Goal: Navigation & Orientation: Understand site structure

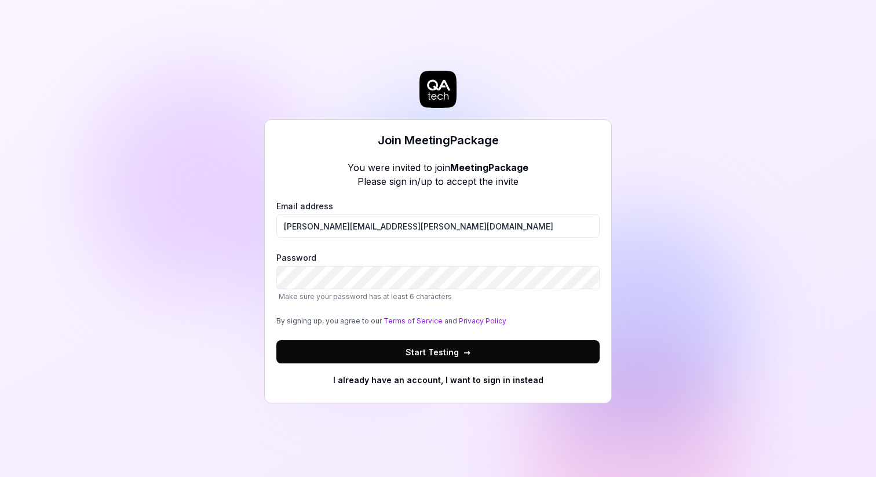
click at [360, 342] on button "Start Testing →" at bounding box center [437, 351] width 323 height 23
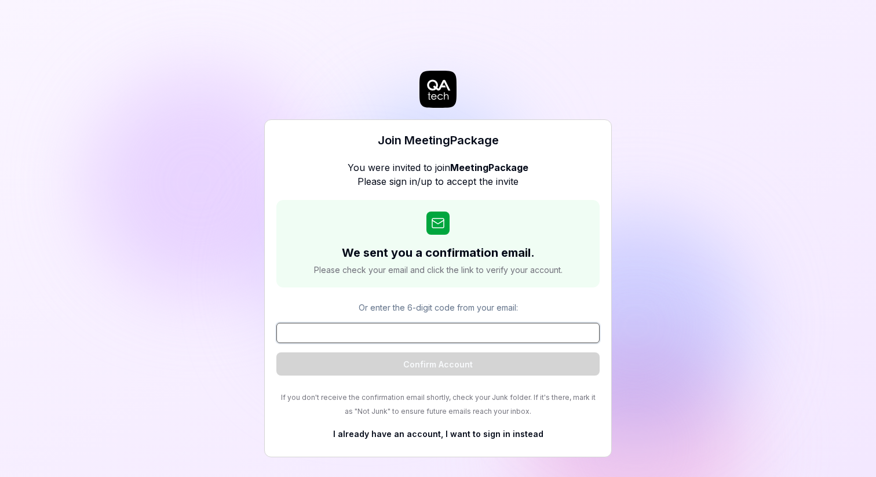
paste input "906865"
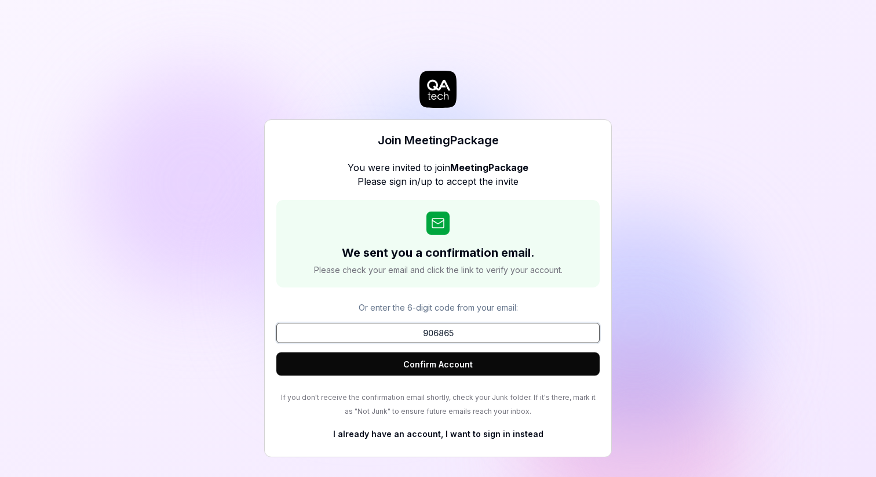
type input "906865"
click at [438, 363] on button "Confirm Account" at bounding box center [437, 363] width 323 height 23
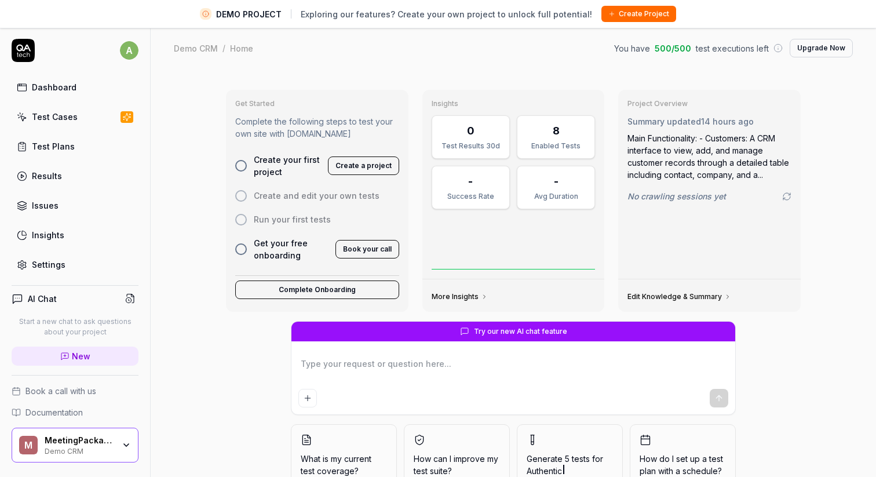
type textarea "*"
click at [47, 271] on link "Settings" at bounding box center [75, 264] width 127 height 23
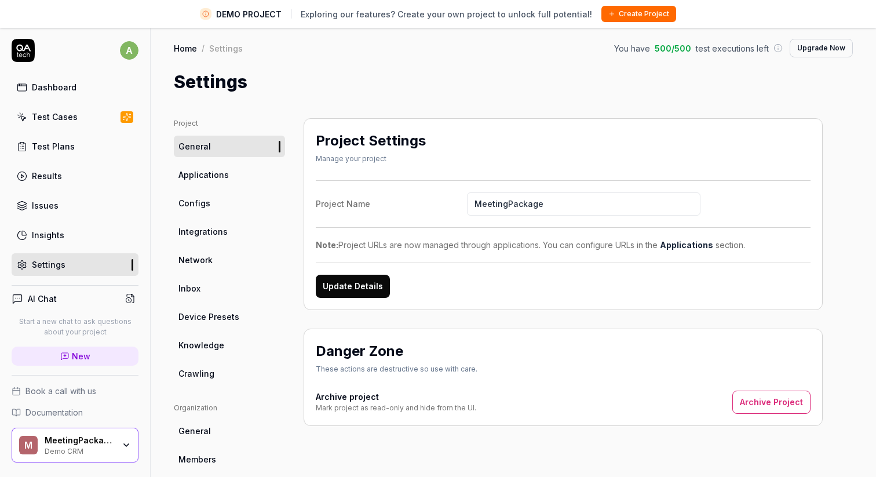
type input "MeetingPackage"
click at [397, 194] on label "Project Name MeetingPackage" at bounding box center [563, 203] width 495 height 23
click at [467, 194] on input "MeetingPackage" at bounding box center [583, 203] width 233 height 23
click at [364, 284] on button "Update Details" at bounding box center [353, 286] width 74 height 23
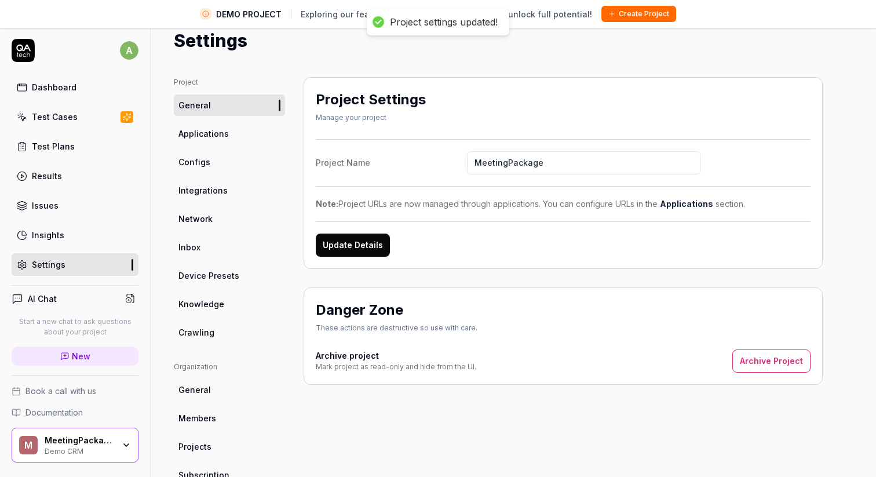
scroll to position [43, 0]
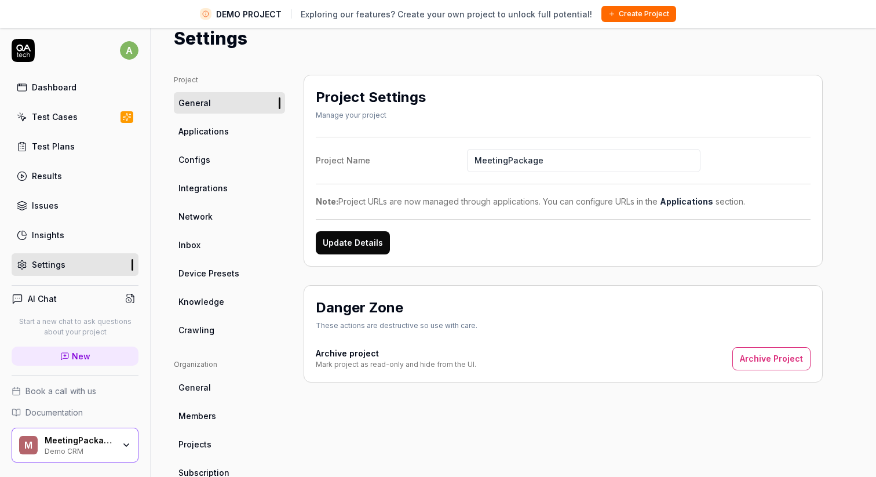
click at [250, 134] on link "Applications" at bounding box center [229, 130] width 111 height 21
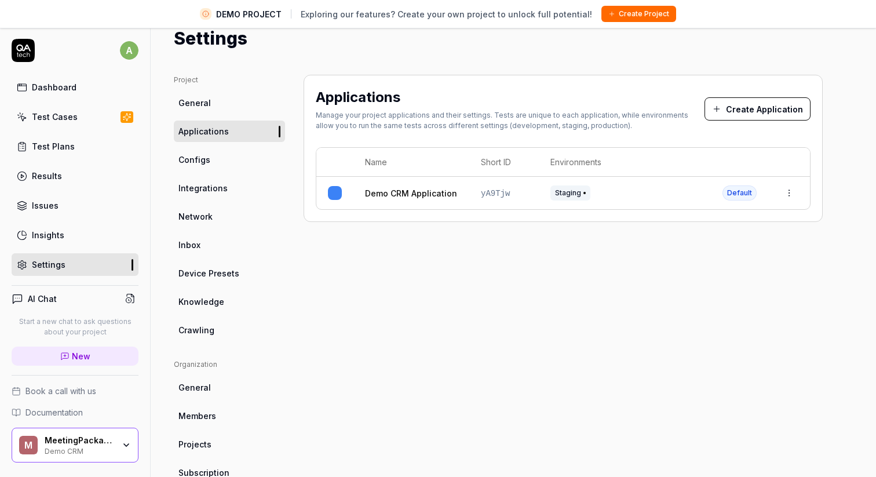
click at [239, 150] on link "Configs" at bounding box center [229, 159] width 111 height 21
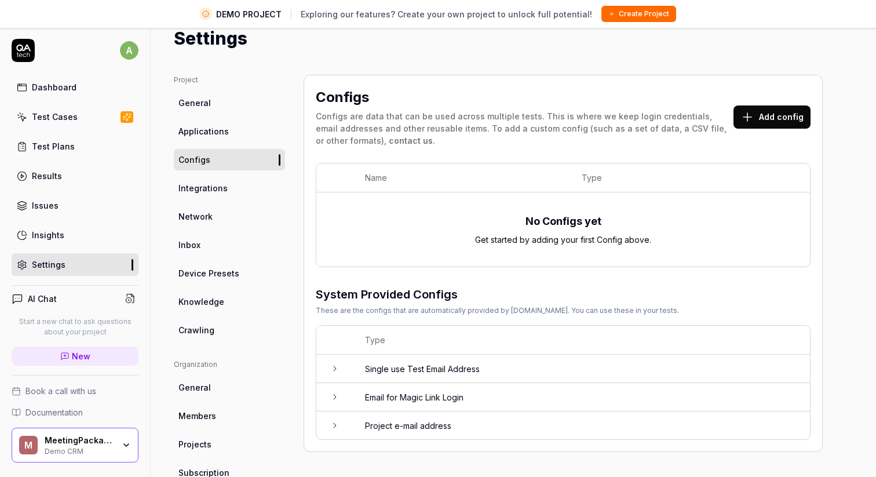
click at [218, 95] on link "General" at bounding box center [229, 102] width 111 height 21
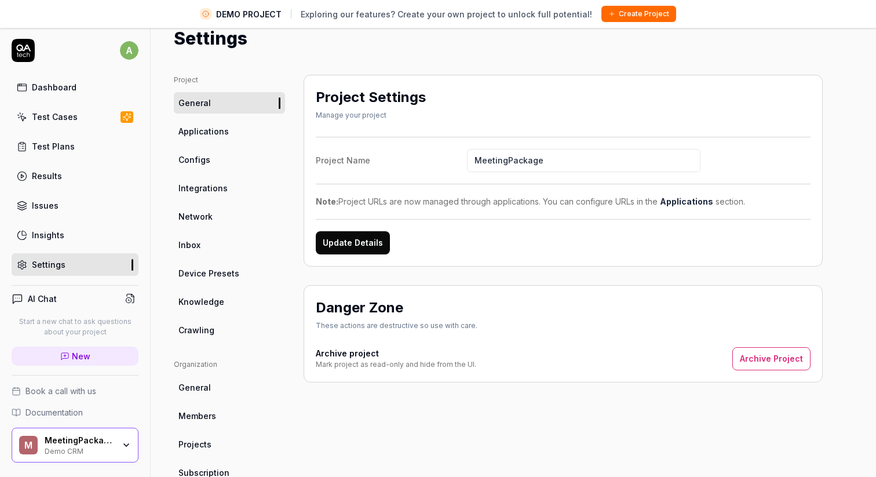
click at [89, 239] on link "Insights" at bounding box center [75, 235] width 127 height 23
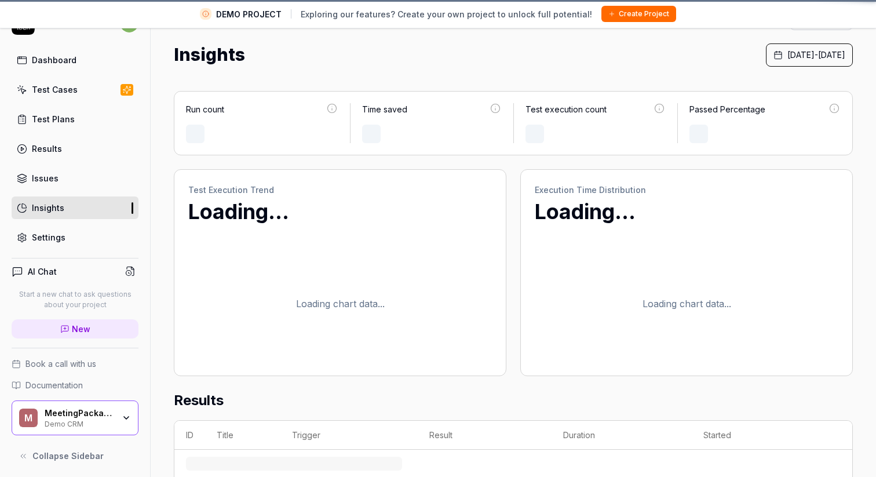
click at [60, 84] on div "Test Cases" at bounding box center [55, 89] width 46 height 12
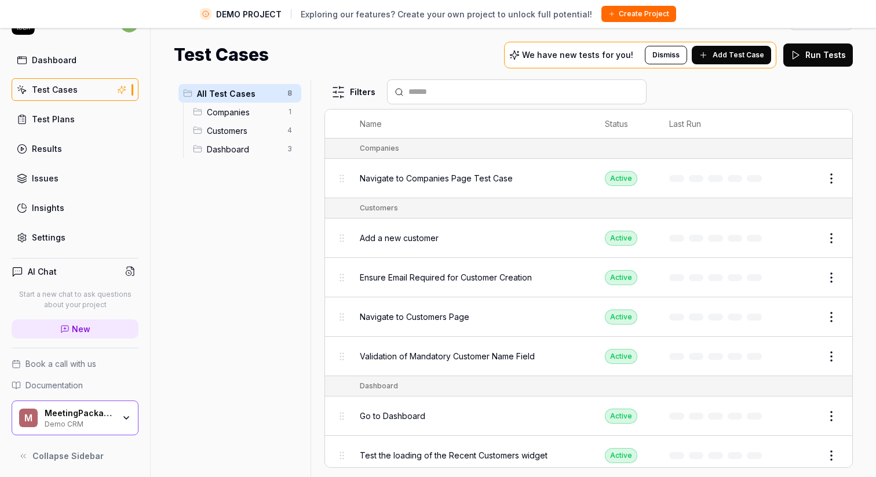
click at [240, 149] on span "Dashboard" at bounding box center [244, 149] width 74 height 12
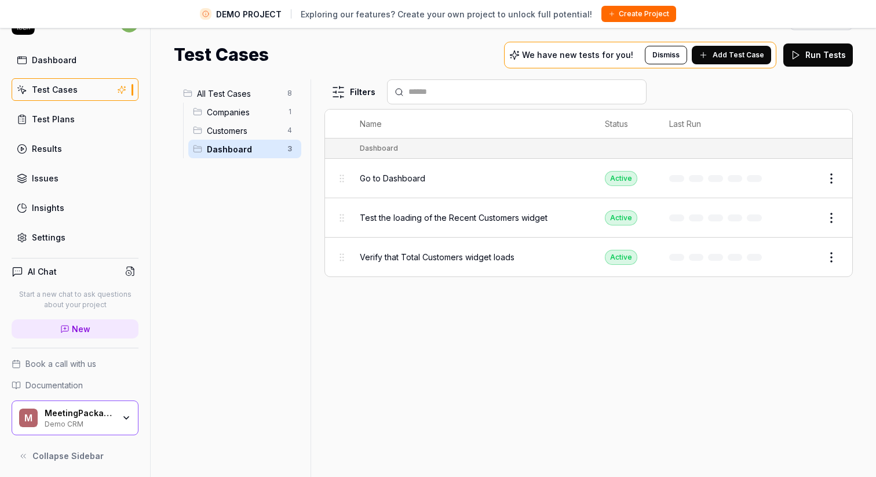
click at [239, 138] on div "Customers 4" at bounding box center [244, 130] width 113 height 19
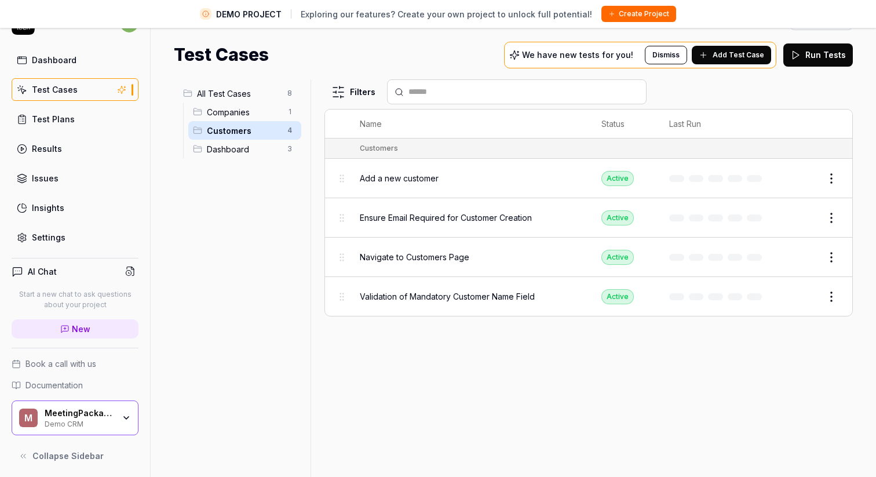
click at [236, 109] on span "Companies" at bounding box center [244, 112] width 74 height 12
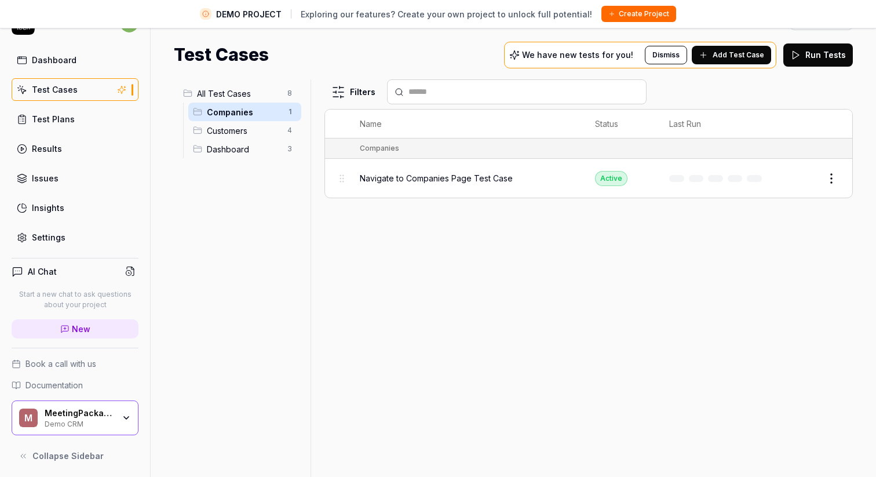
click at [236, 97] on span "All Test Cases" at bounding box center [238, 93] width 83 height 12
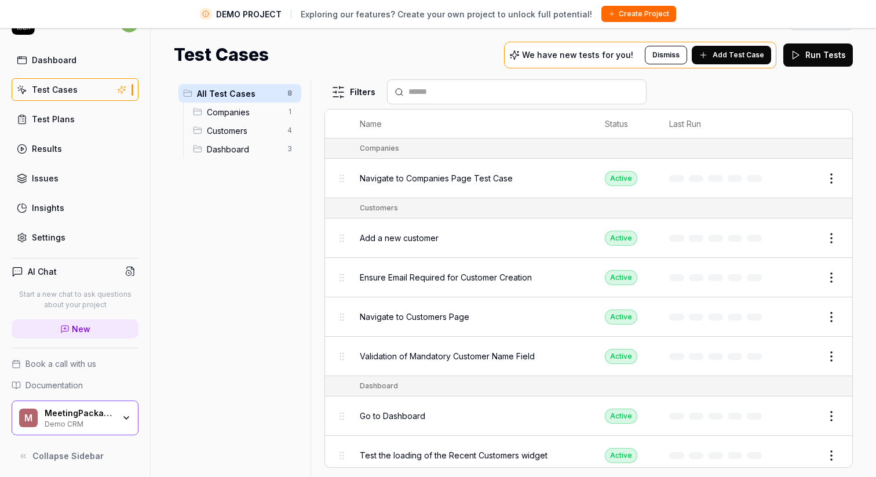
click at [100, 112] on link "Test Plans" at bounding box center [75, 119] width 127 height 23
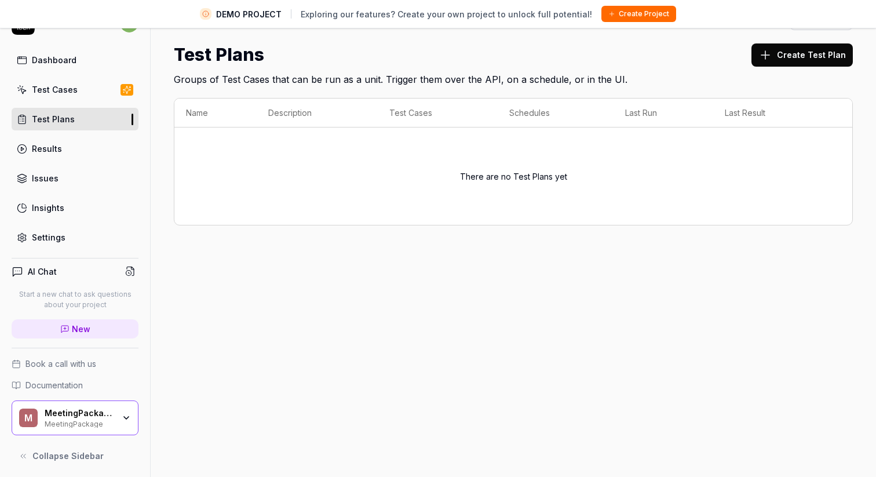
click at [59, 152] on div "Results" at bounding box center [47, 148] width 30 height 12
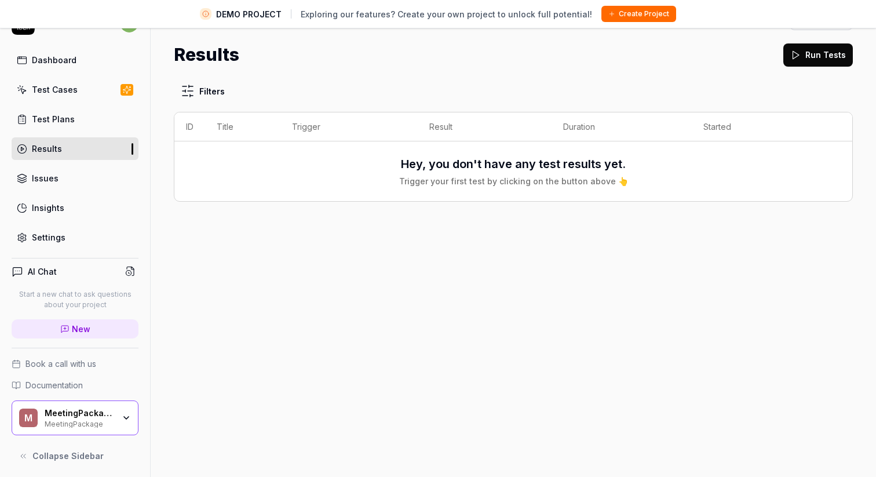
click at [57, 170] on link "Issues" at bounding box center [75, 178] width 127 height 23
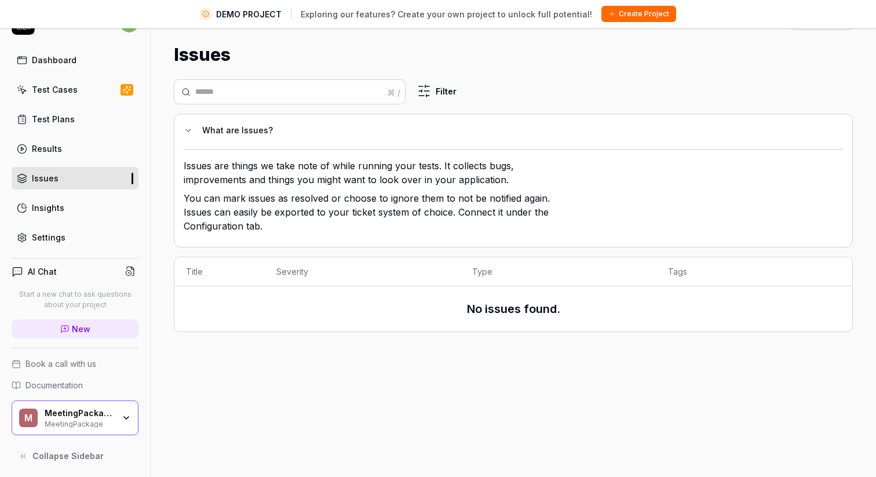
click at [59, 203] on div "Insights" at bounding box center [48, 208] width 32 height 12
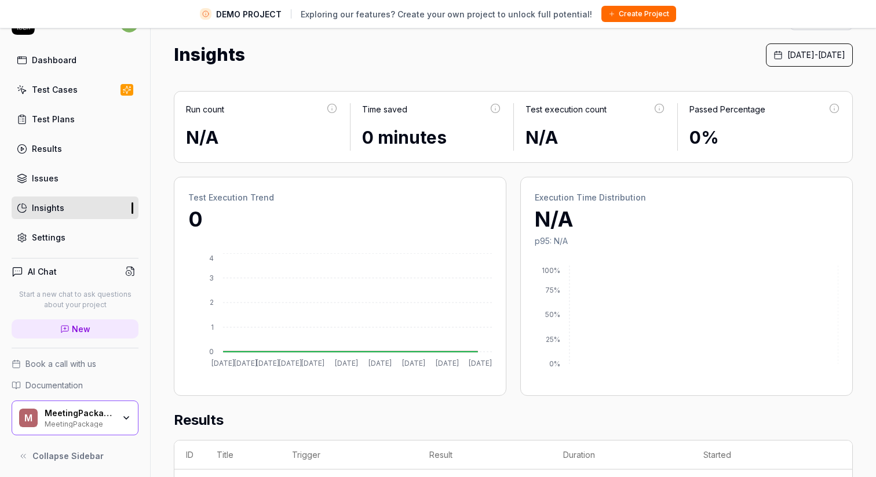
click at [54, 237] on div "Settings" at bounding box center [49, 237] width 34 height 12
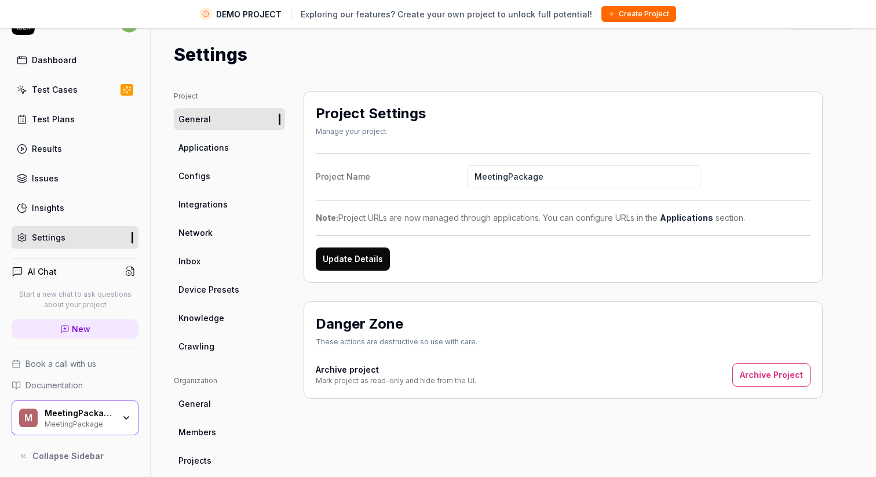
click at [235, 149] on link "Applications" at bounding box center [229, 147] width 111 height 21
